Goal: Task Accomplishment & Management: Use online tool/utility

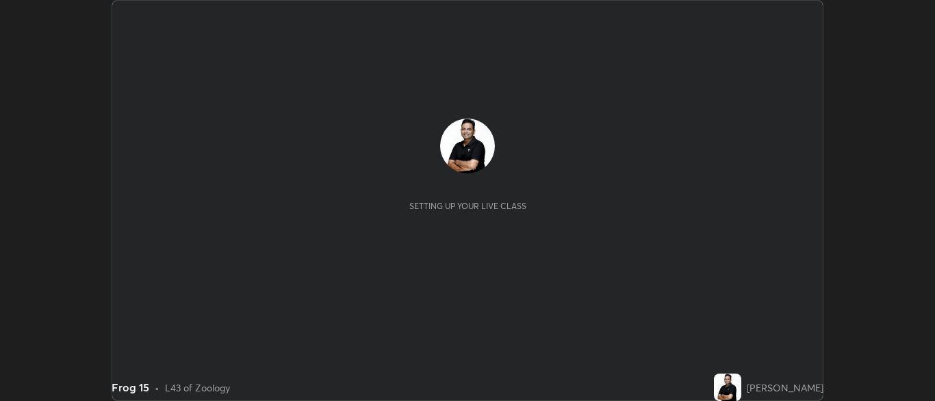
scroll to position [401, 935]
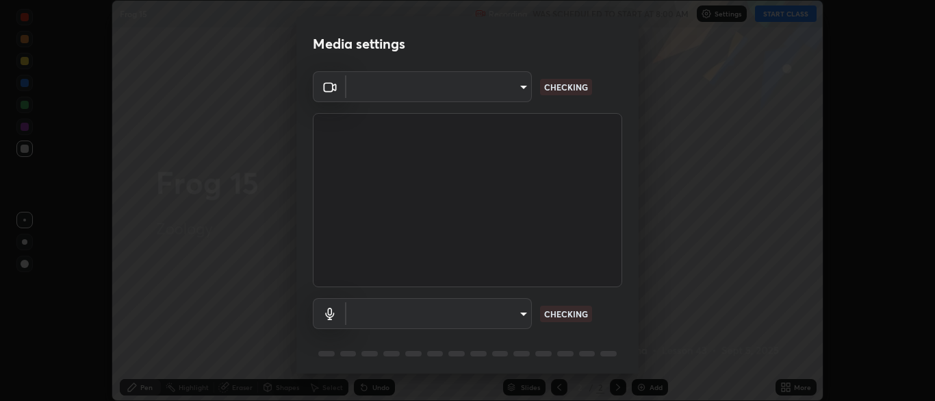
click at [518, 308] on body "Erase all Frog 15 Recording WAS SCHEDULED TO START AT 8:00 AM Settings START CL…" at bounding box center [467, 200] width 935 height 401
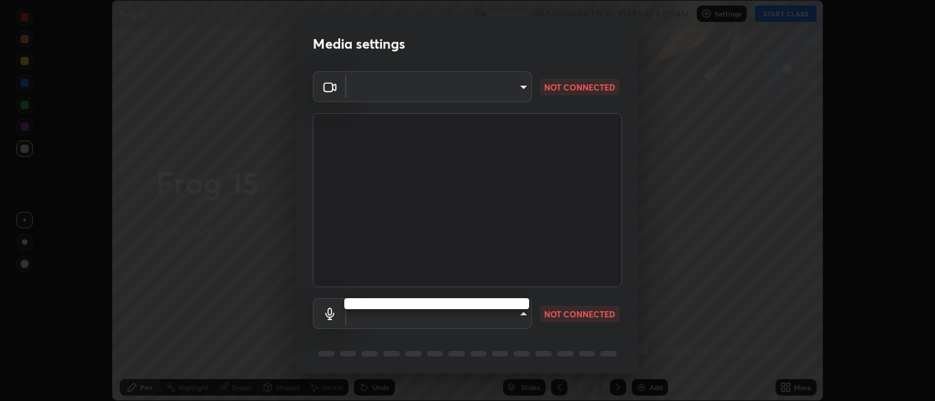
type input "cbd69d3ab31666e68bc16f5f2905db6189ec8135df4d15a94e2bba87772e1748"
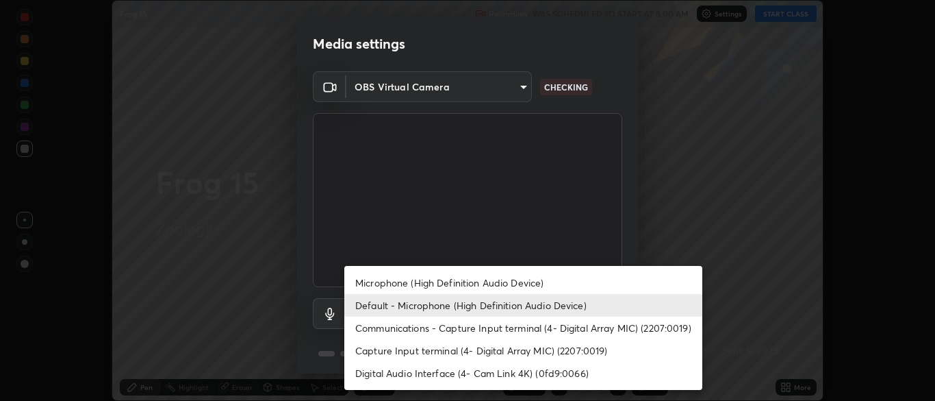
click at [517, 313] on li "Default - Microphone (High Definition Audio Device)" at bounding box center [523, 305] width 358 height 23
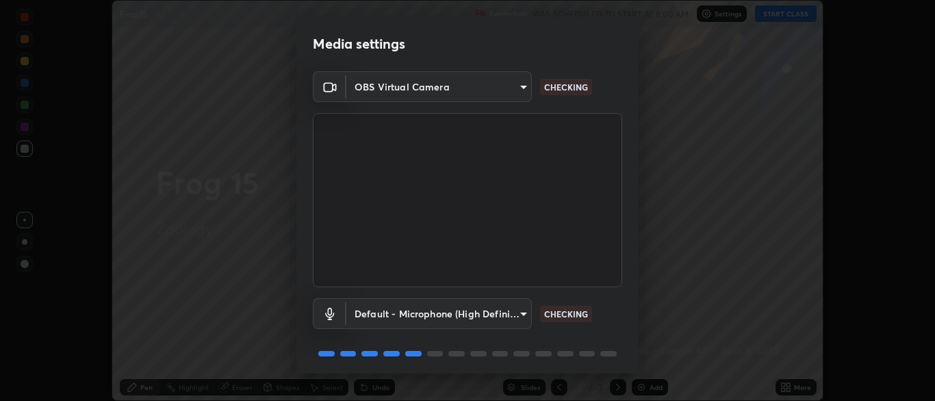
click at [520, 310] on body "Erase all Frog 15 Recording WAS SCHEDULED TO START AT 8:00 AM Settings START CL…" at bounding box center [467, 200] width 935 height 401
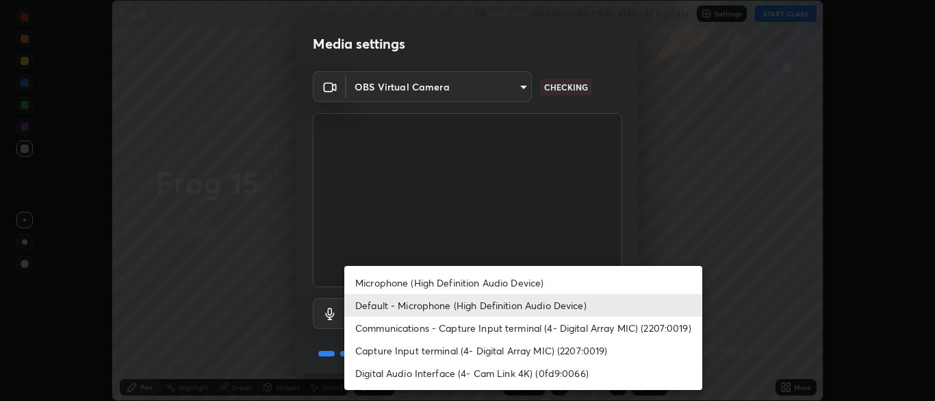
click at [504, 341] on li "Capture Input terminal (4- Digital Array MIC) (2207:0019)" at bounding box center [523, 350] width 358 height 23
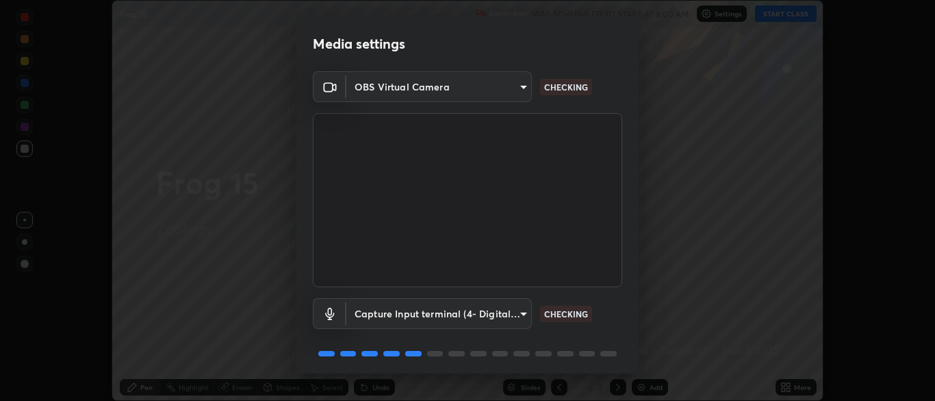
click at [514, 310] on body "Erase all Frog 15 Recording WAS SCHEDULED TO START AT 8:00 AM Settings START CL…" at bounding box center [467, 200] width 935 height 401
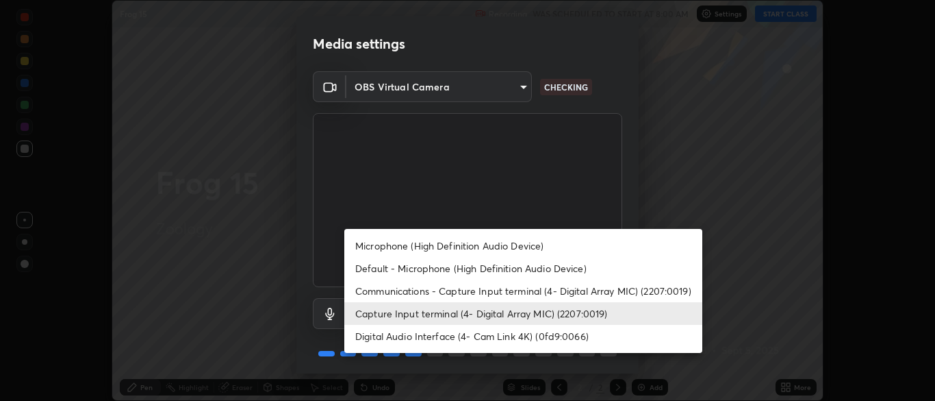
click at [468, 268] on li "Default - Microphone (High Definition Audio Device)" at bounding box center [523, 268] width 358 height 23
type input "default"
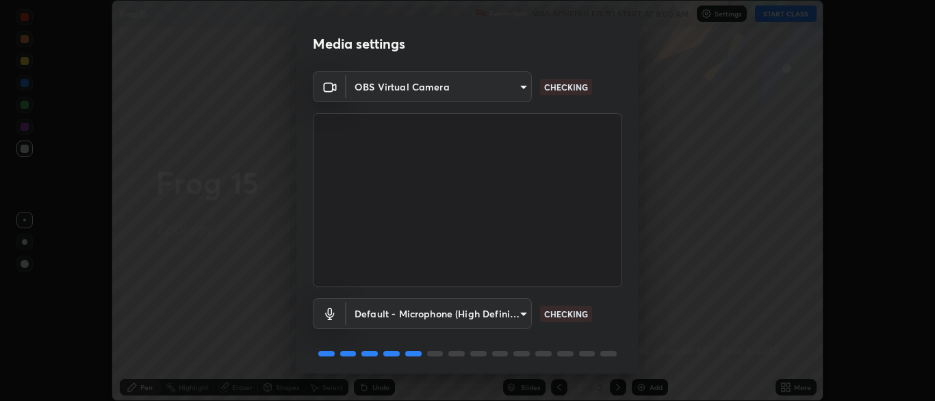
scroll to position [49, 0]
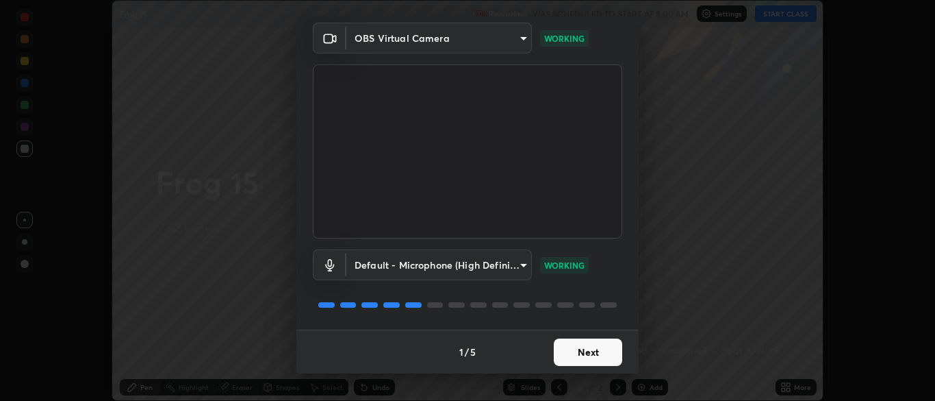
click at [594, 350] on button "Next" at bounding box center [588, 351] width 68 height 27
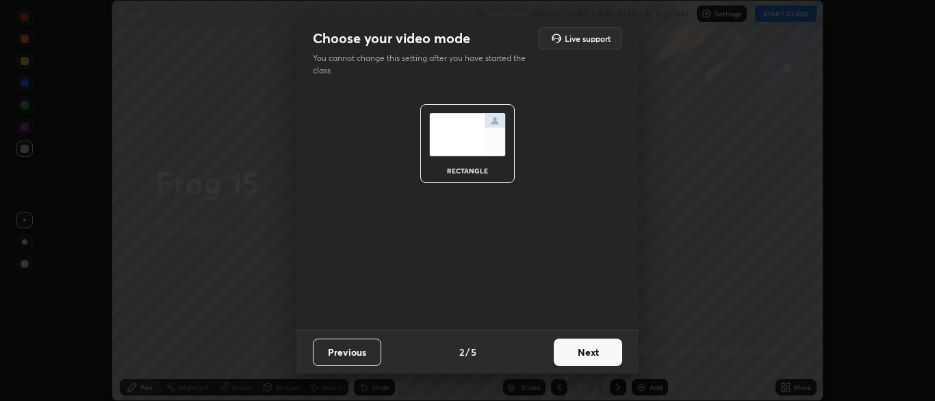
click at [598, 351] on button "Next" at bounding box center [588, 351] width 68 height 27
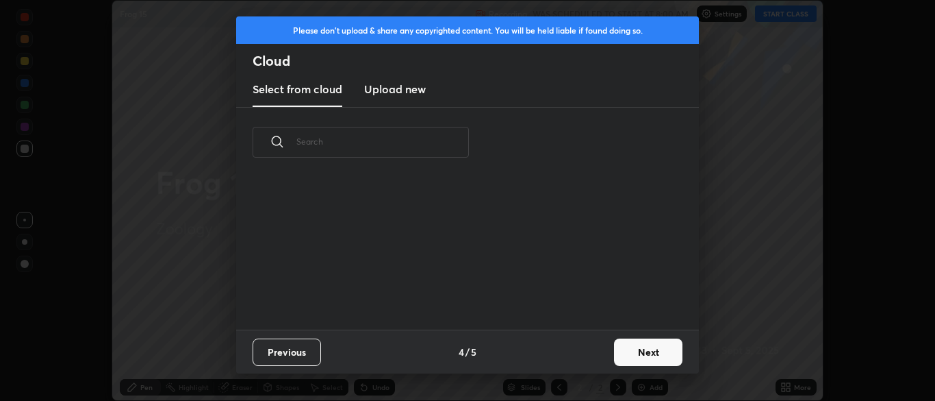
click at [625, 354] on button "Next" at bounding box center [648, 351] width 68 height 27
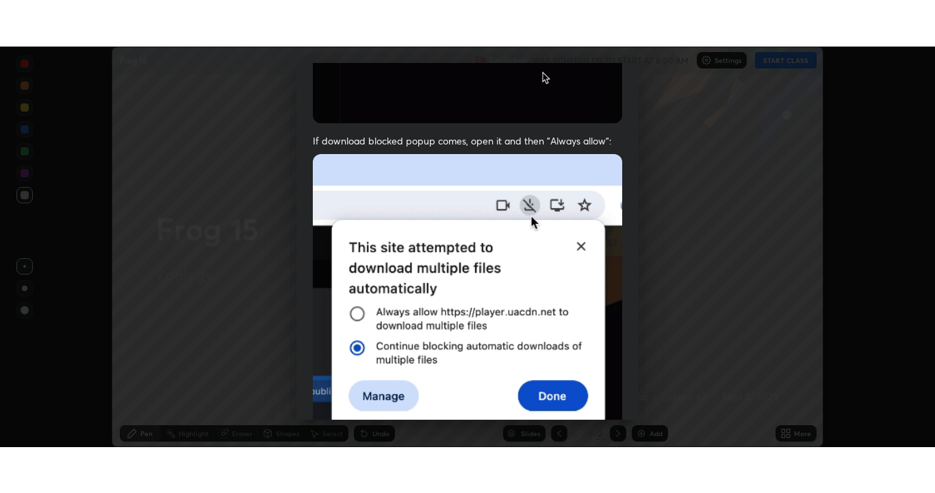
scroll to position [328, 0]
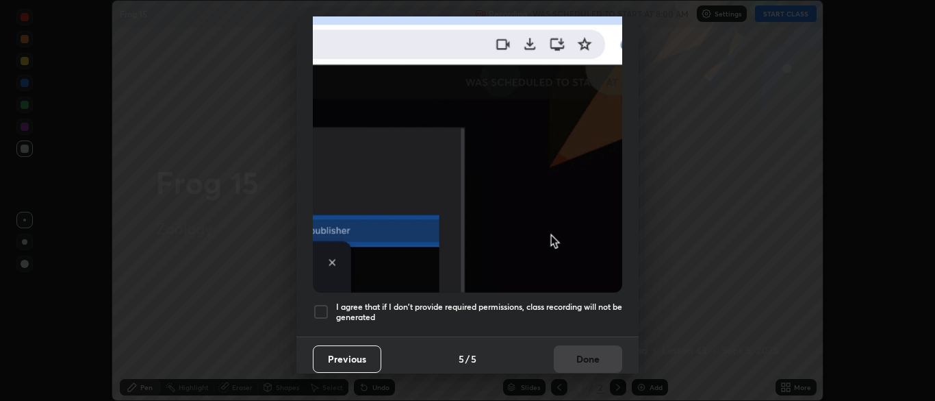
click at [323, 307] on div at bounding box center [321, 311] width 16 height 16
click at [596, 356] on button "Done" at bounding box center [588, 358] width 68 height 27
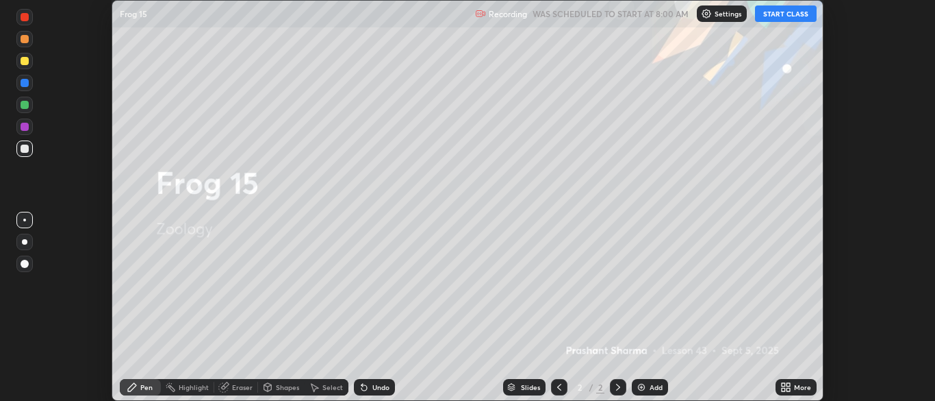
click at [778, 385] on div "More" at bounding box center [796, 387] width 41 height 16
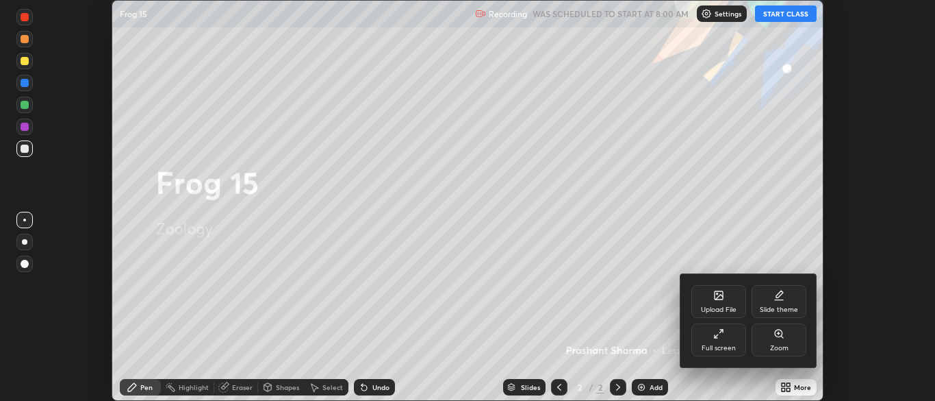
click at [781, 302] on div "Slide theme" at bounding box center [779, 301] width 55 height 33
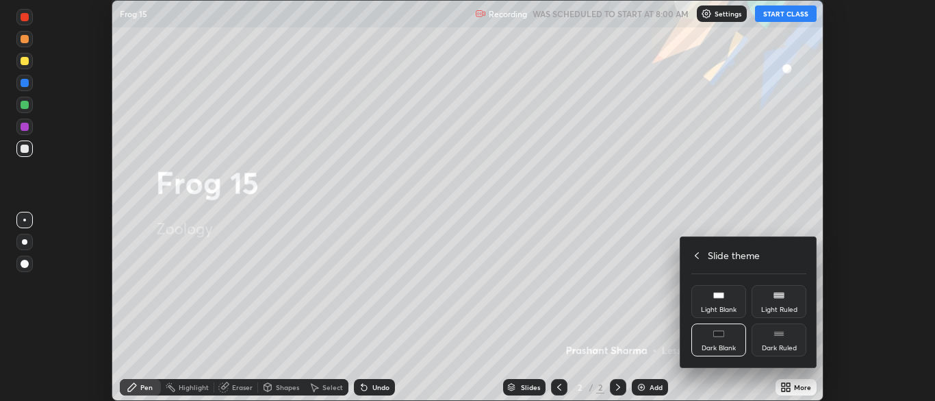
click at [716, 342] on div "Dark Blank" at bounding box center [719, 339] width 55 height 33
click at [723, 255] on h4 "Slide theme" at bounding box center [734, 255] width 52 height 14
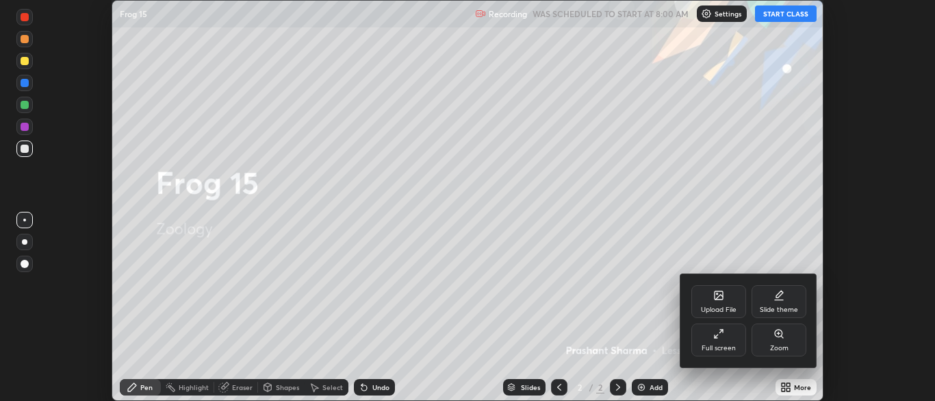
click at [720, 338] on icon at bounding box center [719, 333] width 11 height 11
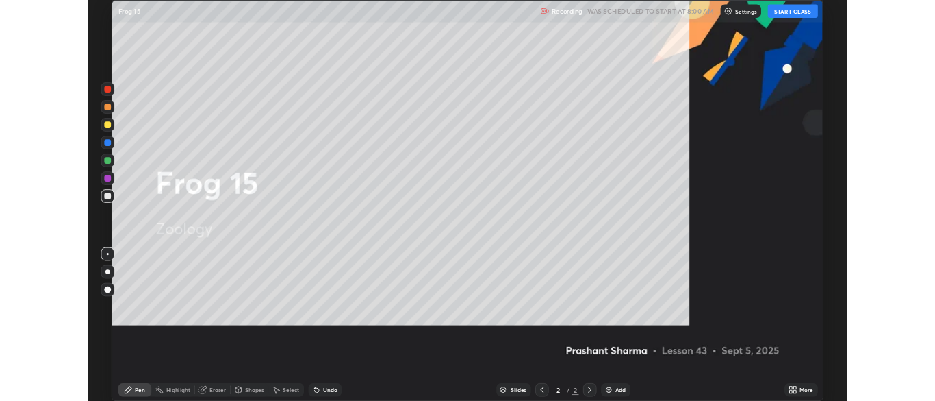
scroll to position [493, 935]
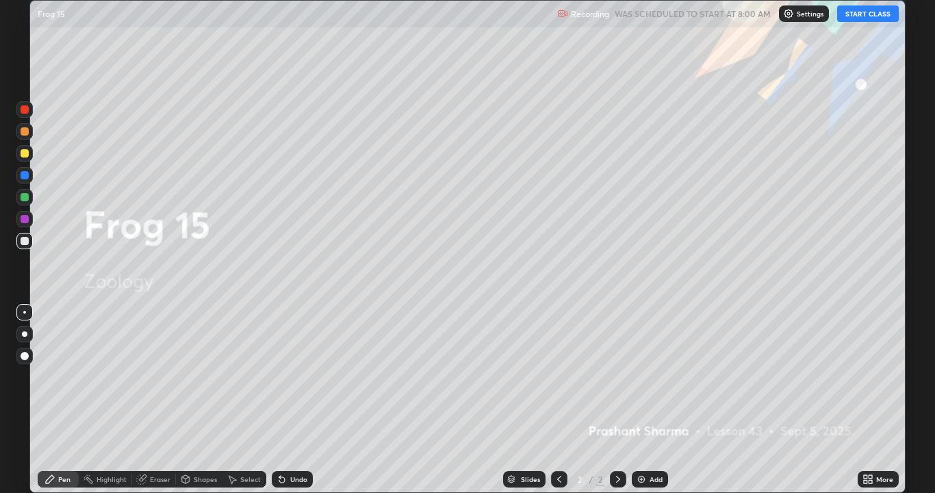
click at [861, 19] on button "START CLASS" at bounding box center [868, 13] width 62 height 16
click at [859, 15] on img "button" at bounding box center [853, 13] width 11 height 11
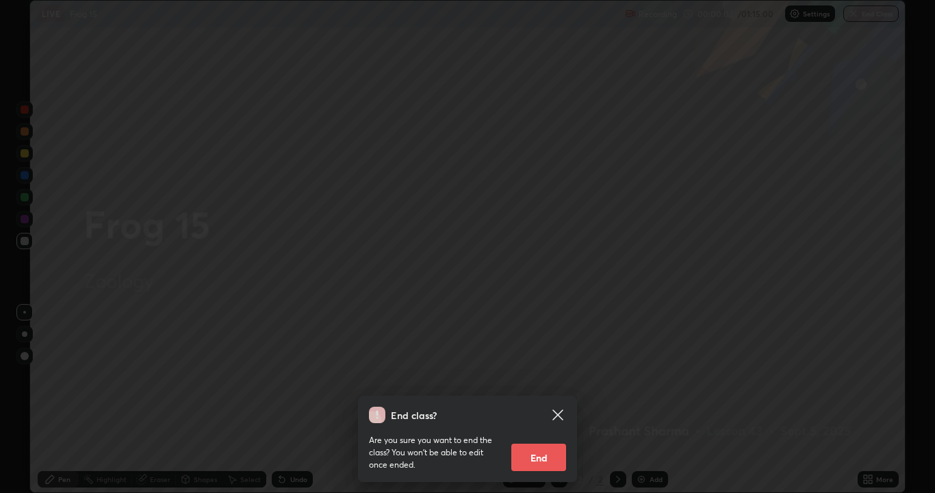
click at [555, 400] on icon at bounding box center [558, 414] width 10 height 10
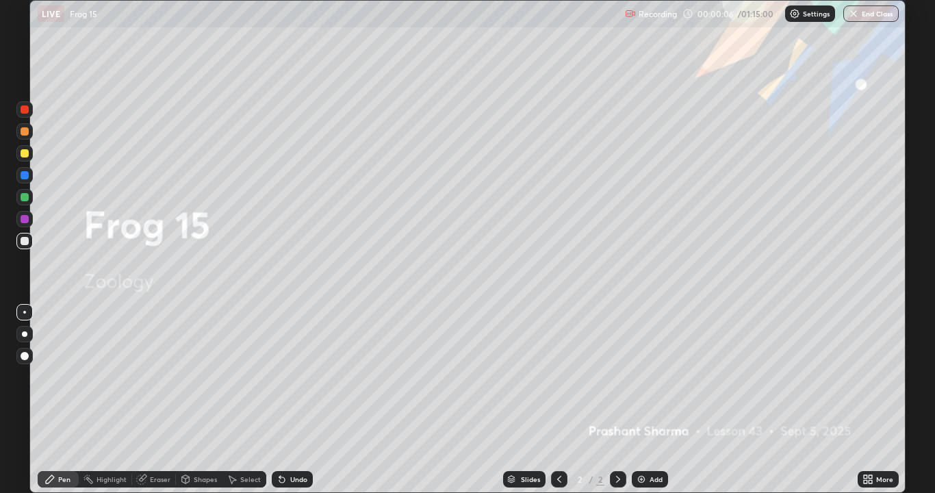
click at [879, 400] on div "More" at bounding box center [885, 479] width 17 height 7
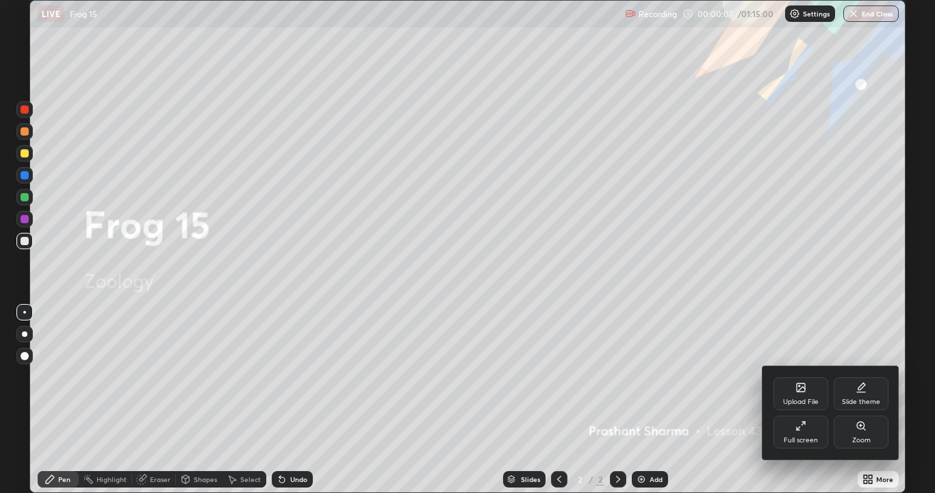
click at [810, 400] on div "Full screen" at bounding box center [801, 440] width 34 height 7
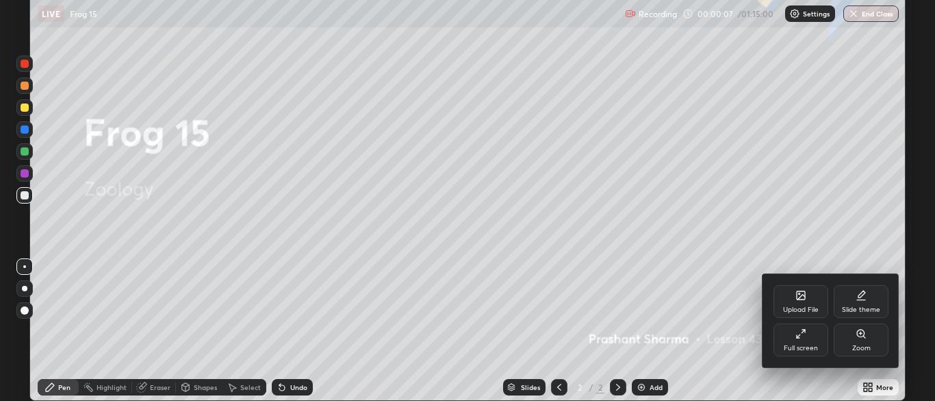
scroll to position [68077, 67542]
